Goal: Transaction & Acquisition: Purchase product/service

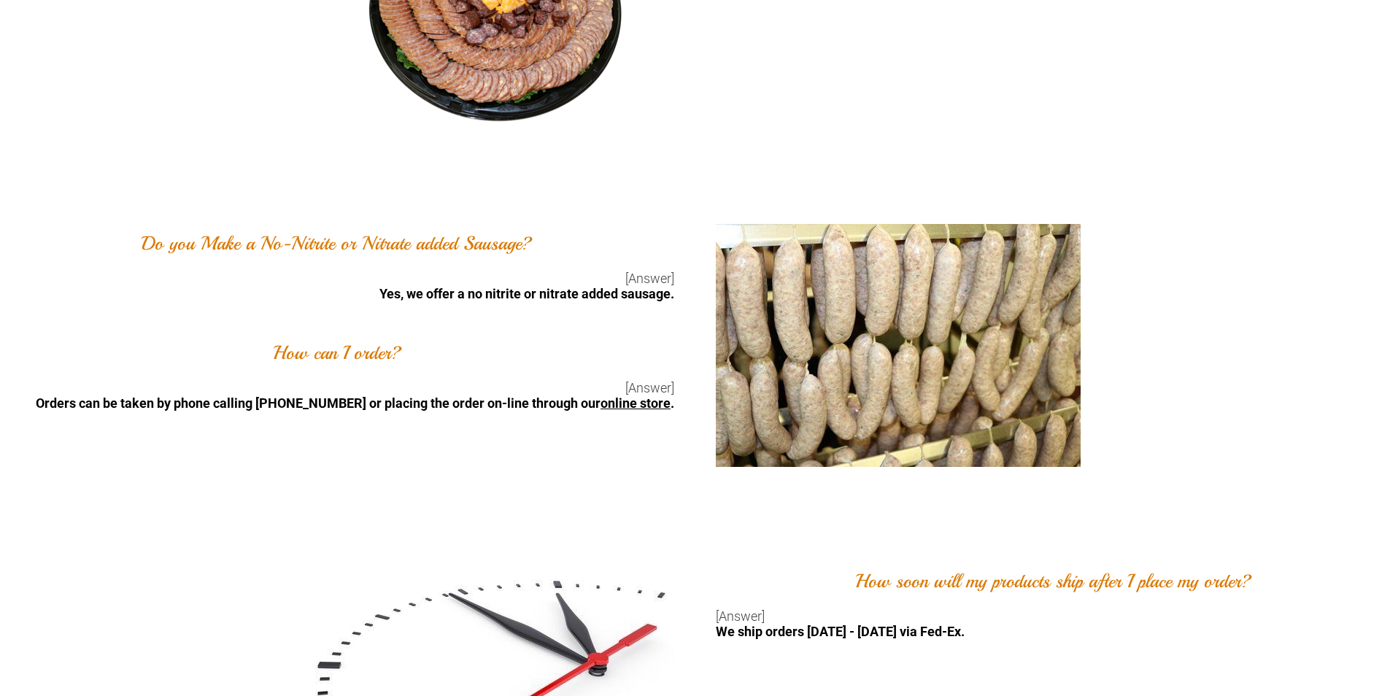
scroll to position [1240, 0]
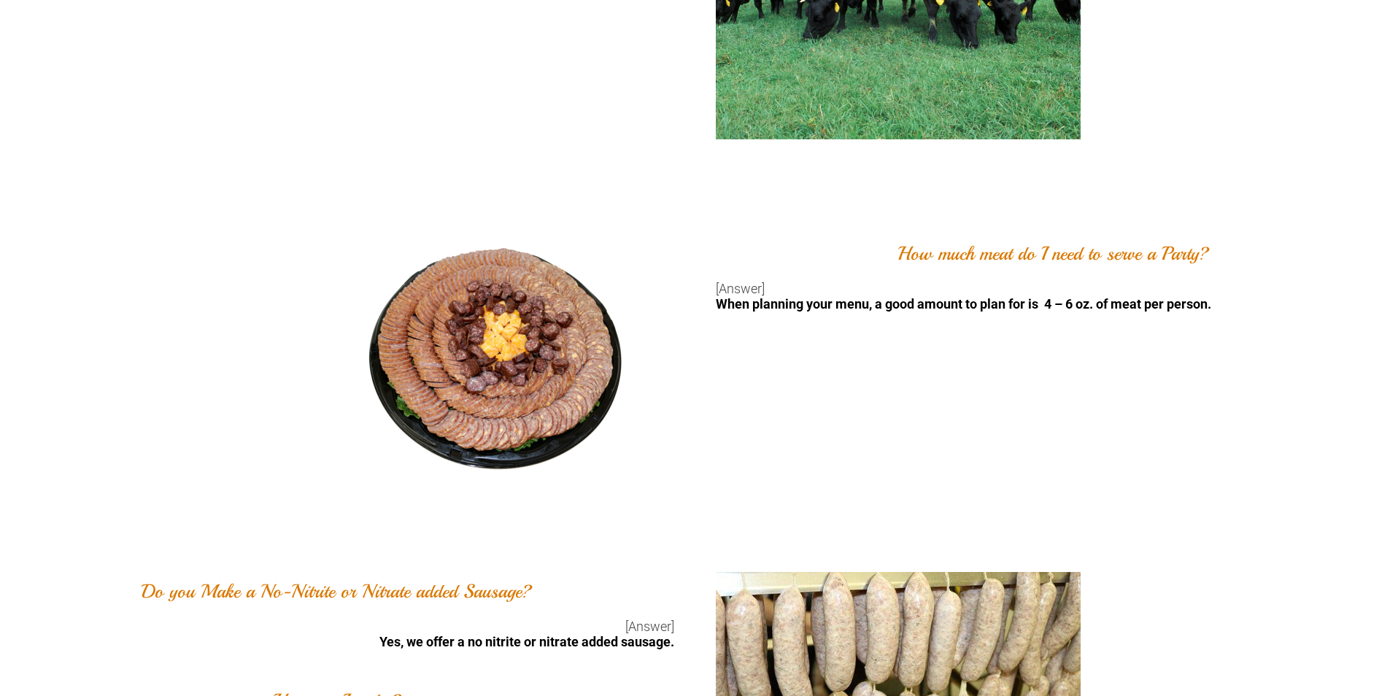
click at [657, 388] on img at bounding box center [491, 355] width 365 height 243
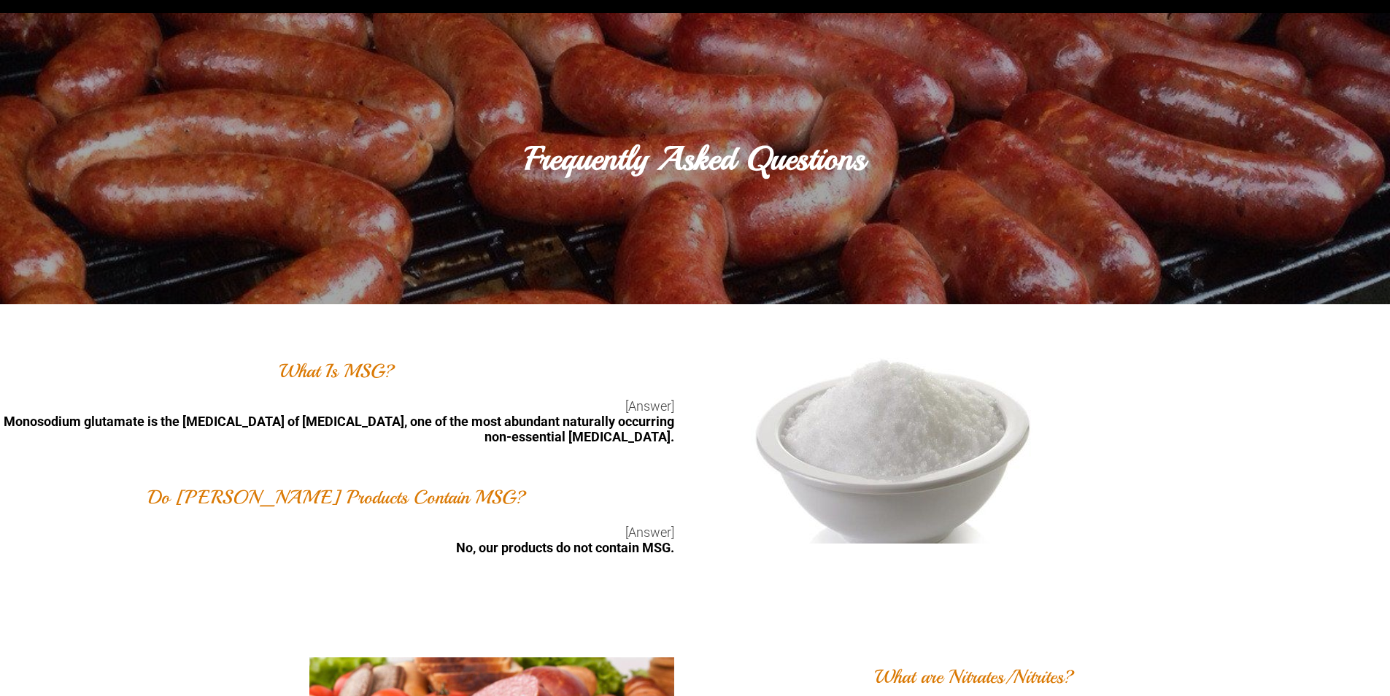
scroll to position [0, 0]
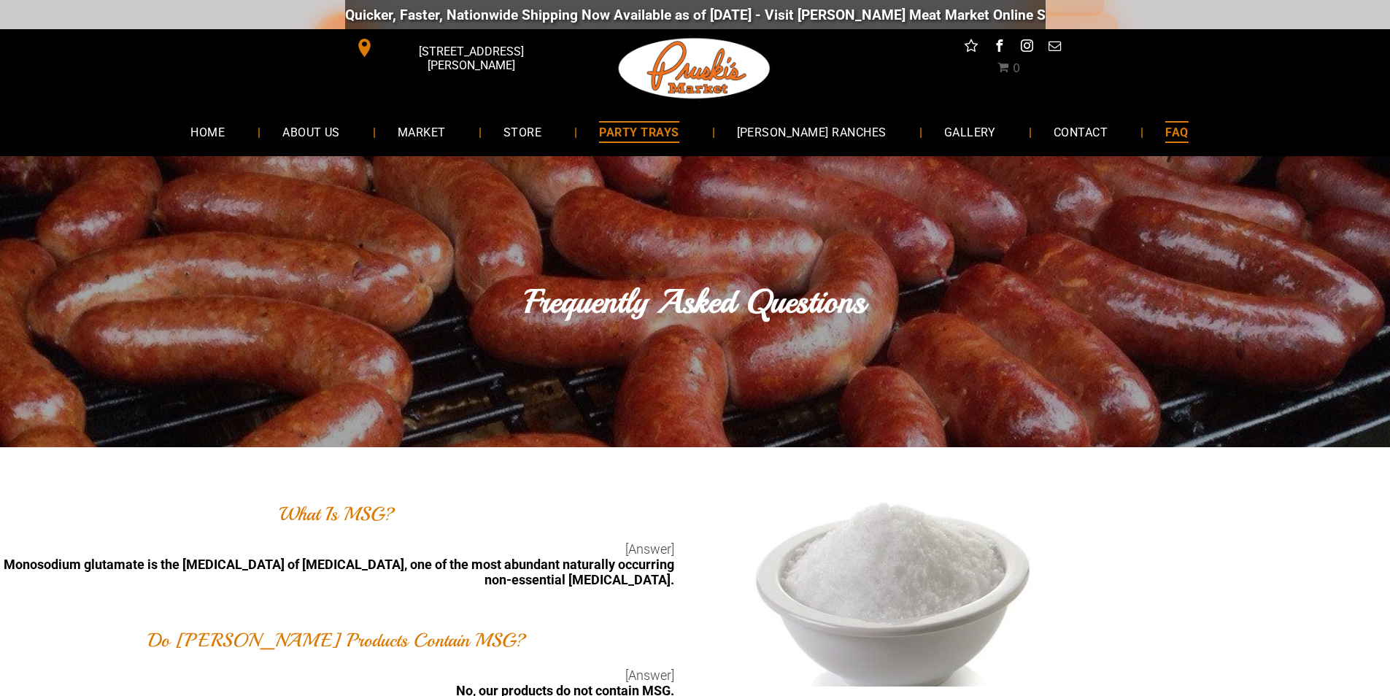
click at [678, 123] on span "PARTY TRAYS" at bounding box center [639, 131] width 80 height 21
